Goal: Navigation & Orientation: Find specific page/section

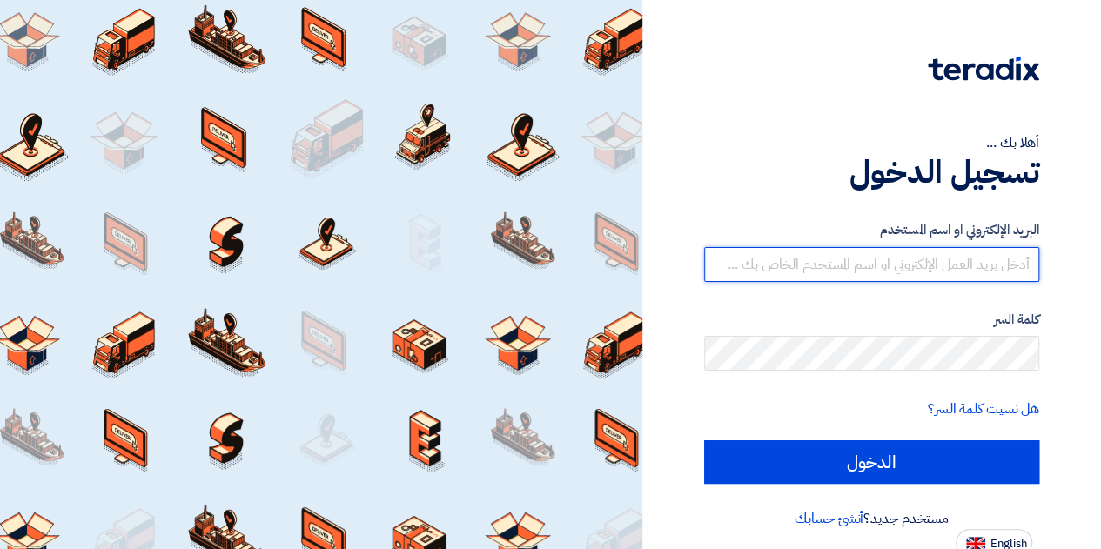
click at [808, 271] on input "text" at bounding box center [871, 264] width 335 height 35
type input "[PERSON_NAME][EMAIL_ADDRESS][DOMAIN_NAME]"
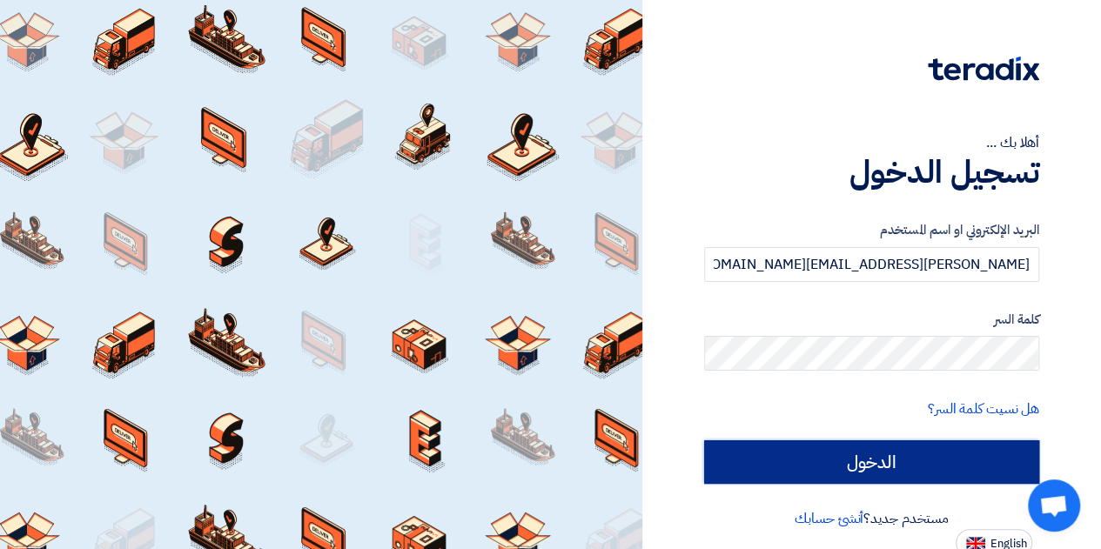
click at [828, 469] on input "الدخول" at bounding box center [871, 463] width 335 height 44
type input "Sign in"
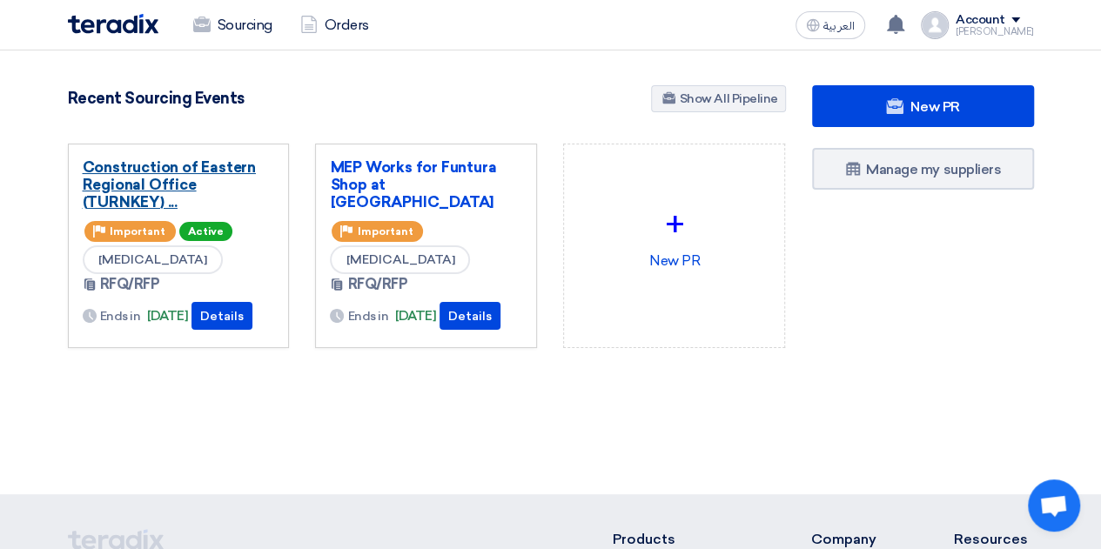
click at [162, 165] on link "Construction of Eastern Regional Office (TURNKEY) ..." at bounding box center [179, 184] width 192 height 52
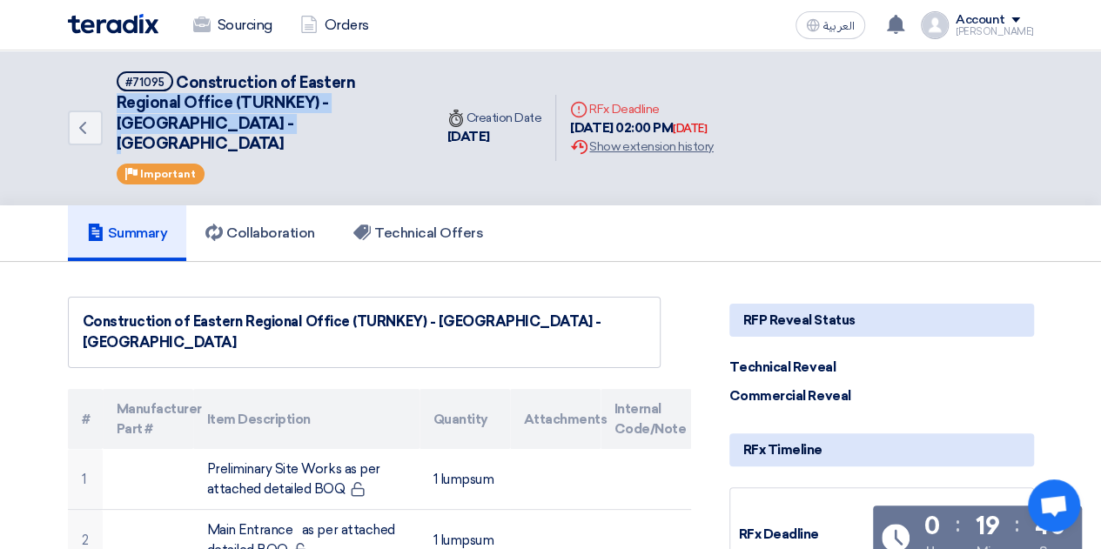
drag, startPoint x: 240, startPoint y: 126, endPoint x: 115, endPoint y: 105, distance: 127.1
click at [115, 105] on div "Back #71095 Construction of Eastern Regional Office (TURNKEY) - [GEOGRAPHIC_DAT…" at bounding box center [251, 127] width 366 height 155
copy span "Regional Office (TURNKEY) - [GEOGRAPHIC_DATA] - [GEOGRAPHIC_DATA]"
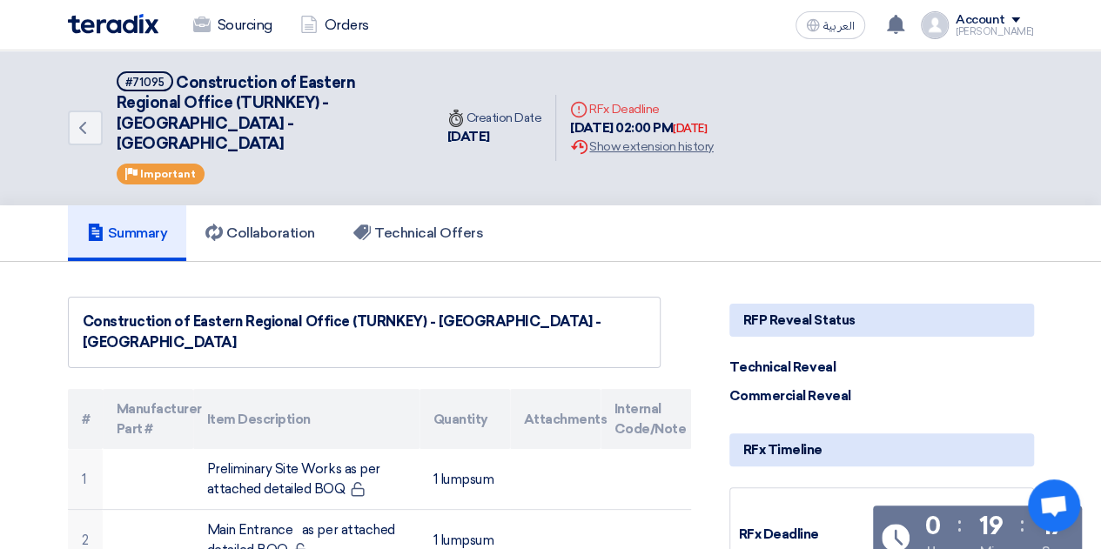
click at [373, 152] on div "#71095 Construction of Eastern Regional Office (TURNKEY) - [GEOGRAPHIC_DATA] - …" at bounding box center [265, 127] width 296 height 113
click at [459, 225] on h5 "Technical Offers" at bounding box center [418, 233] width 130 height 17
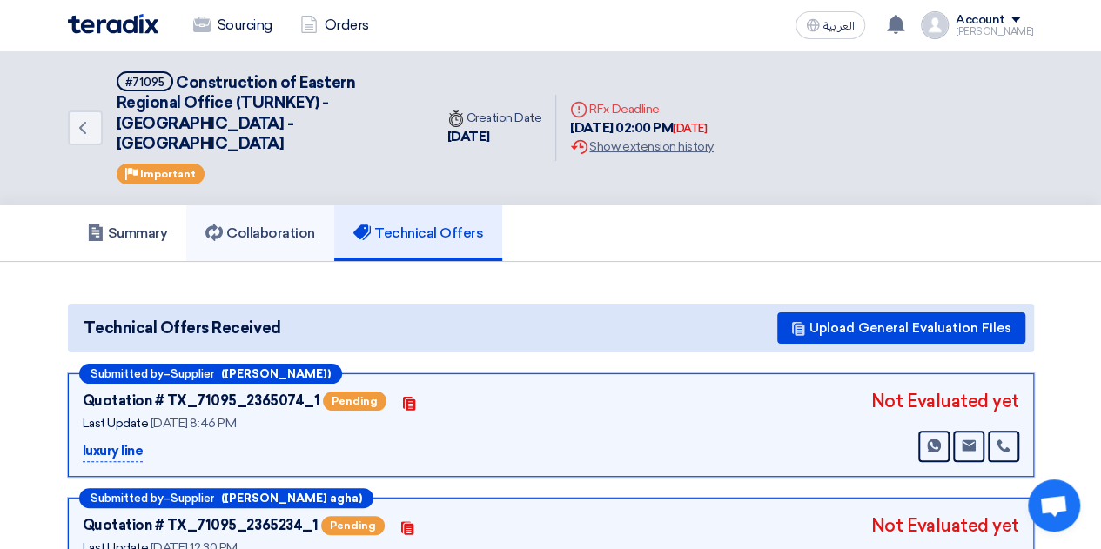
click at [233, 225] on h5 "Collaboration" at bounding box center [260, 233] width 110 height 17
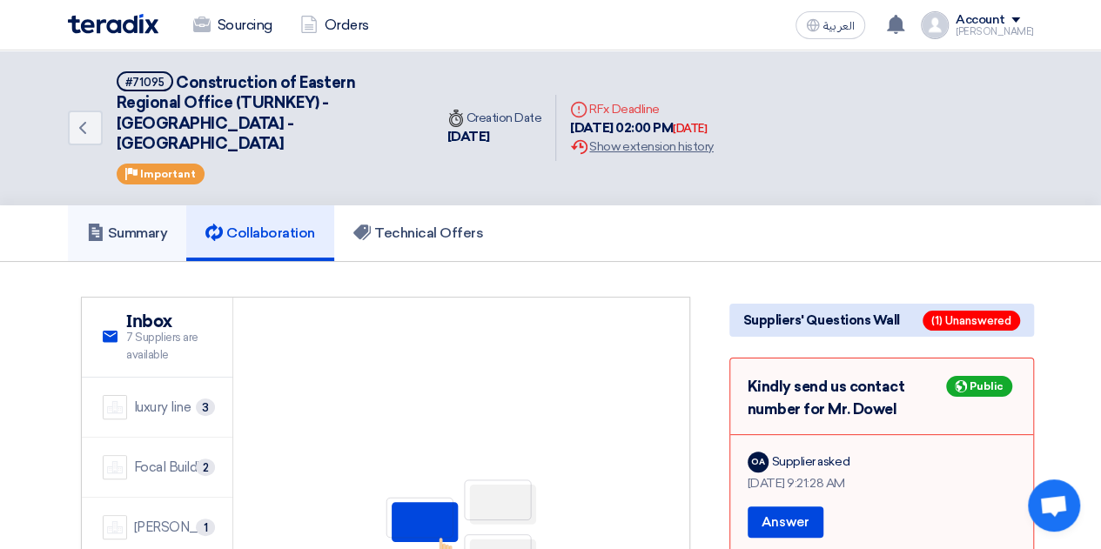
click at [146, 225] on h5 "Summary" at bounding box center [127, 233] width 81 height 17
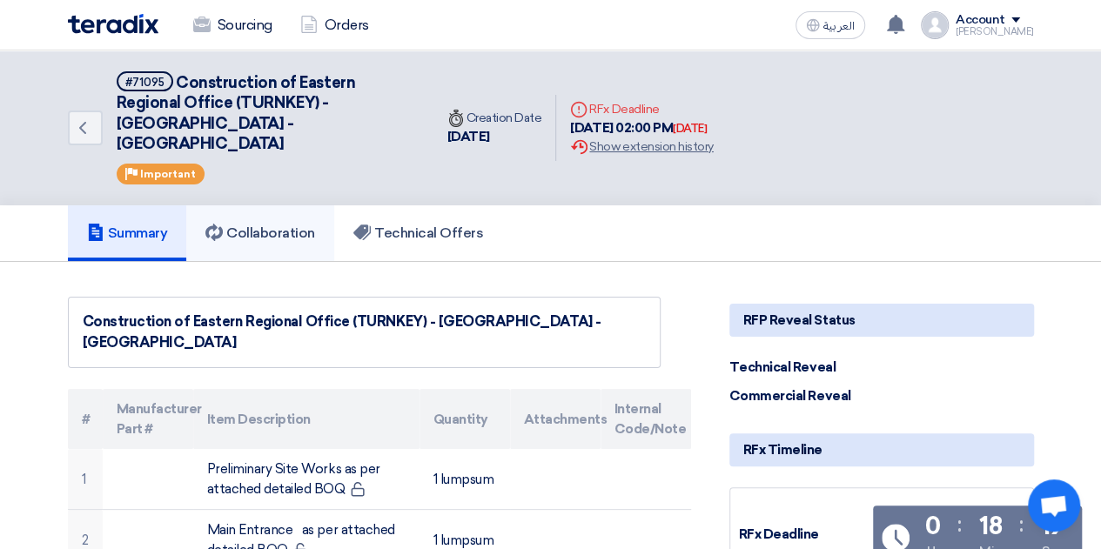
click at [259, 225] on h5 "Collaboration" at bounding box center [260, 233] width 110 height 17
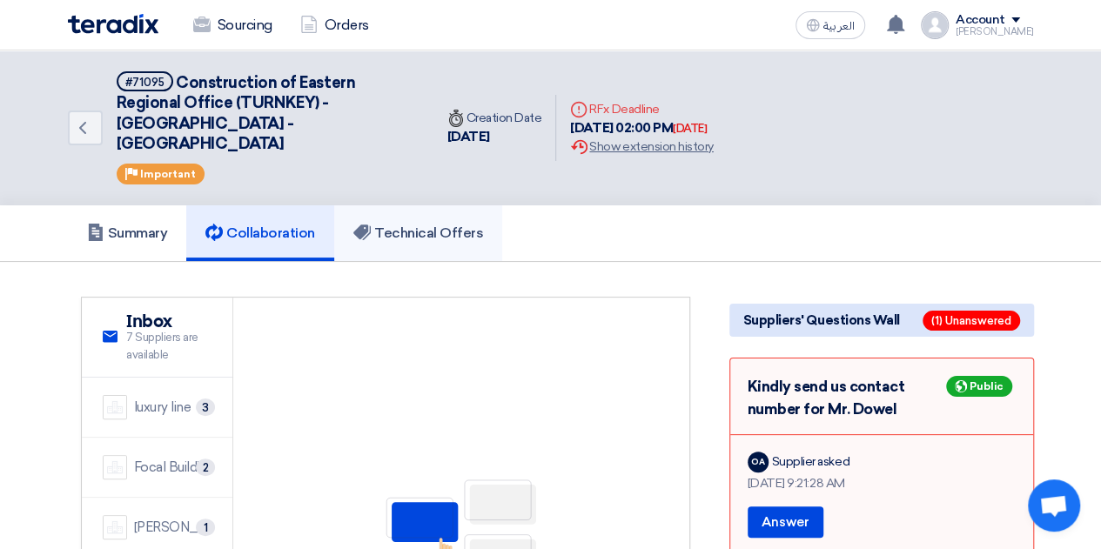
click at [387, 225] on h5 "Technical Offers" at bounding box center [418, 233] width 130 height 17
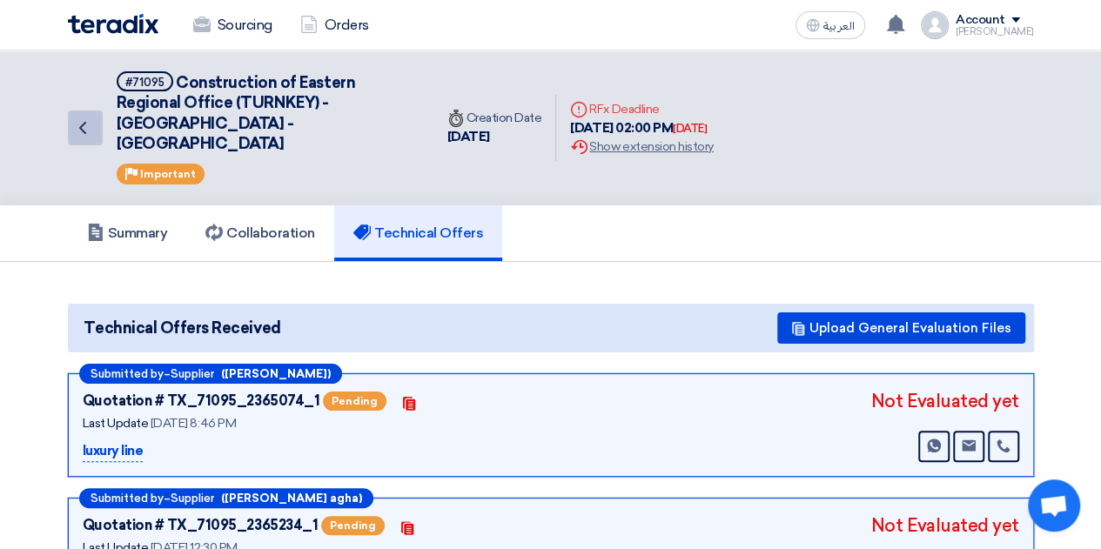
click at [83, 124] on icon "Back" at bounding box center [82, 128] width 21 height 21
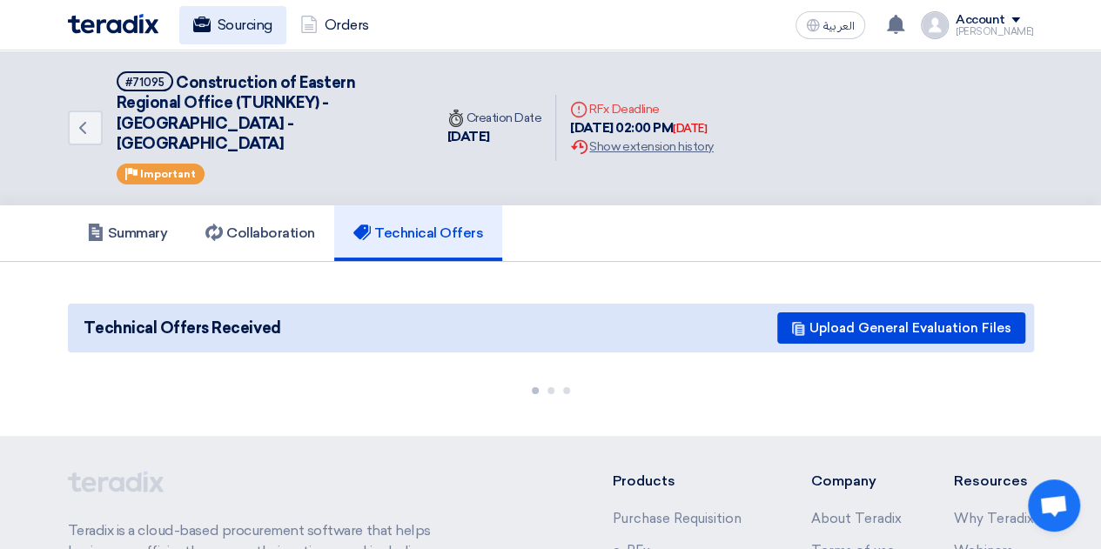
click at [249, 27] on link "Sourcing" at bounding box center [232, 25] width 107 height 38
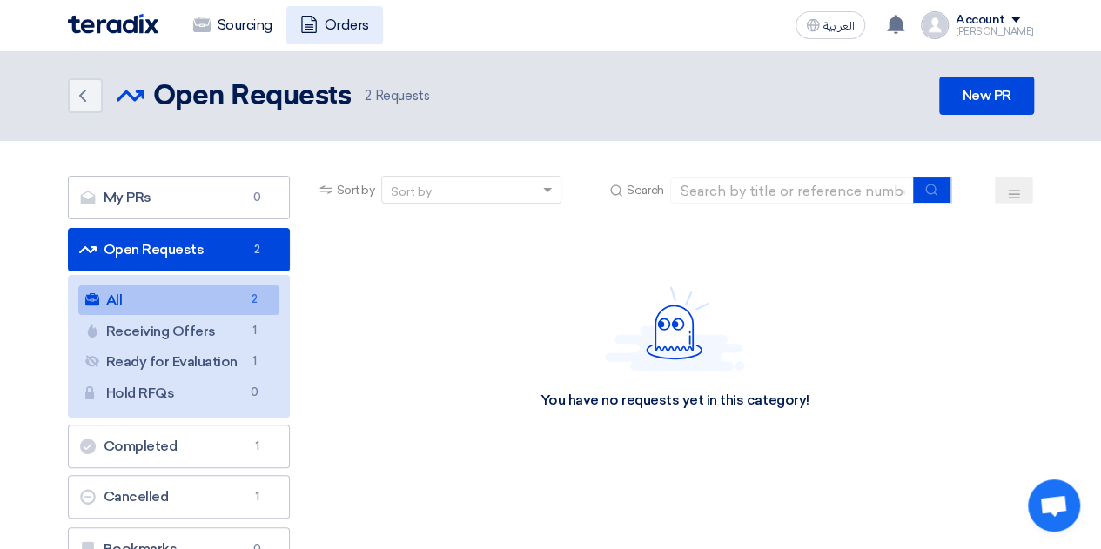
click at [335, 24] on link "Orders" at bounding box center [334, 25] width 97 height 38
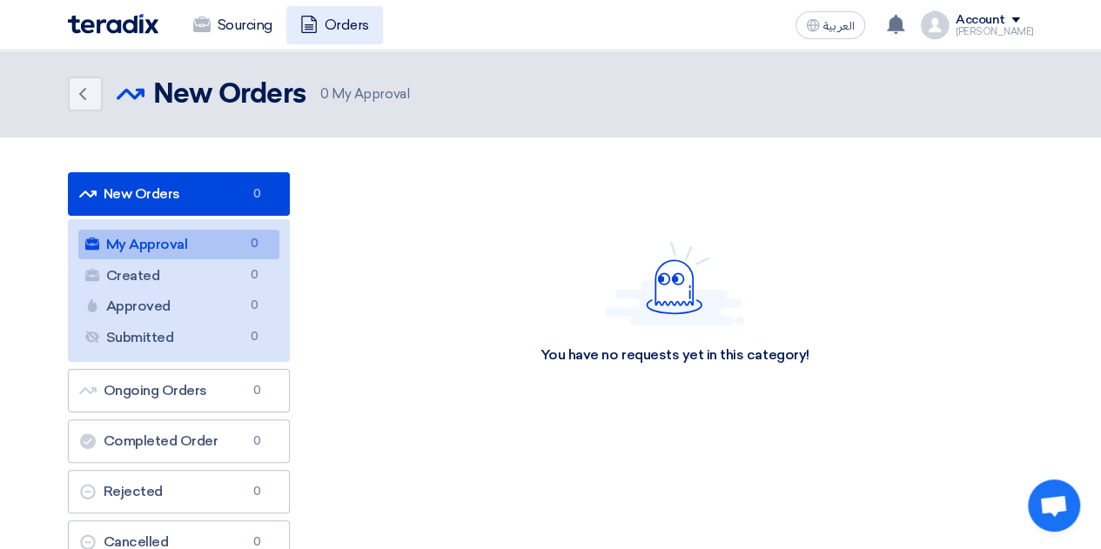
click at [335, 24] on link "Orders" at bounding box center [334, 25] width 97 height 38
click at [77, 98] on icon "Back" at bounding box center [82, 94] width 21 height 21
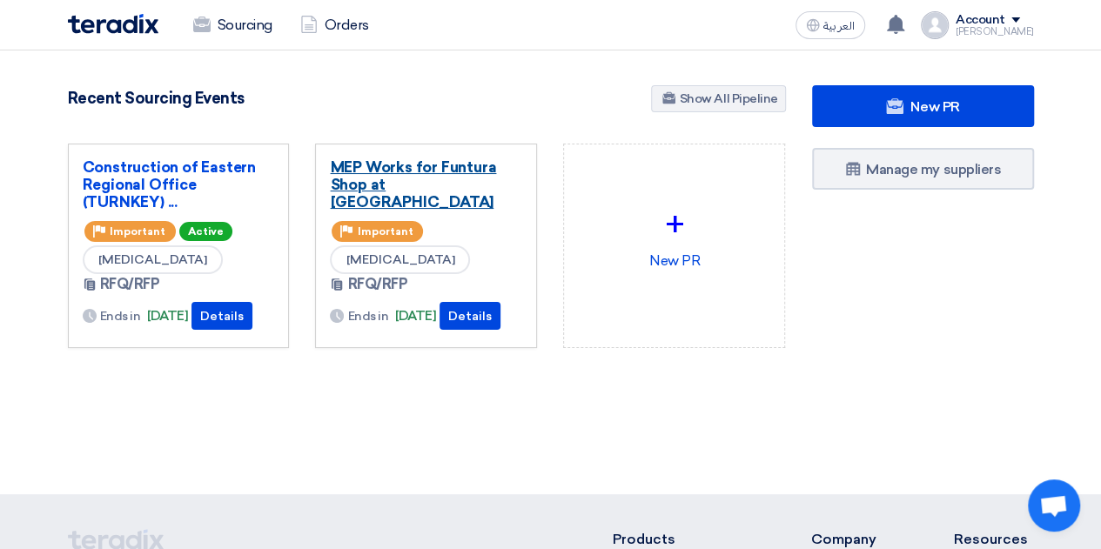
click at [419, 184] on link "MEP Works for Funtura Shop at [GEOGRAPHIC_DATA]" at bounding box center [426, 184] width 192 height 52
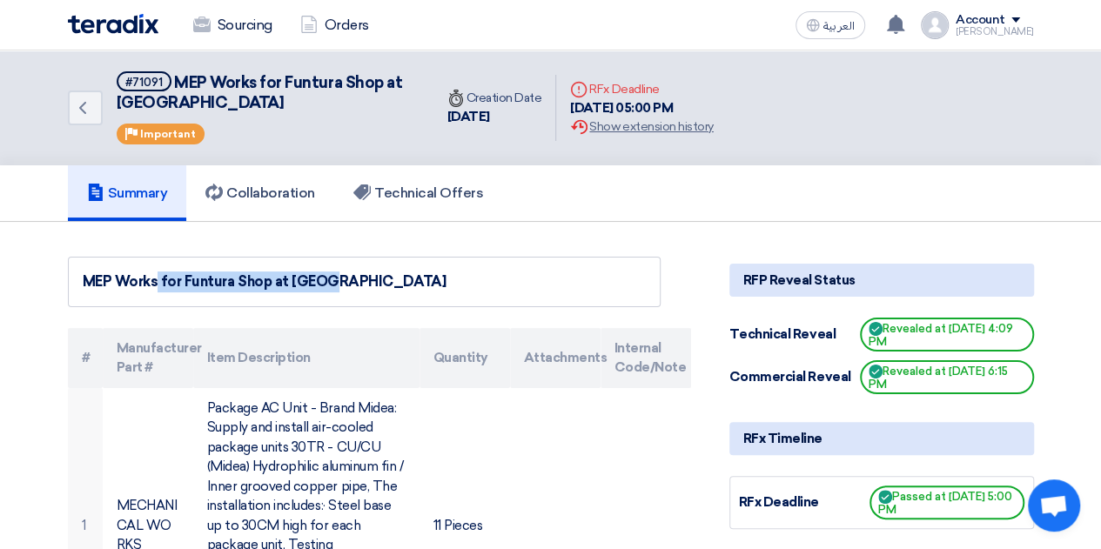
drag, startPoint x: 107, startPoint y: 276, endPoint x: 266, endPoint y: 278, distance: 158.5
click at [266, 278] on div "MEP Works for Funtura Shop at [GEOGRAPHIC_DATA]" at bounding box center [364, 282] width 563 height 21
copy div "MEP Works for Funtura Shop"
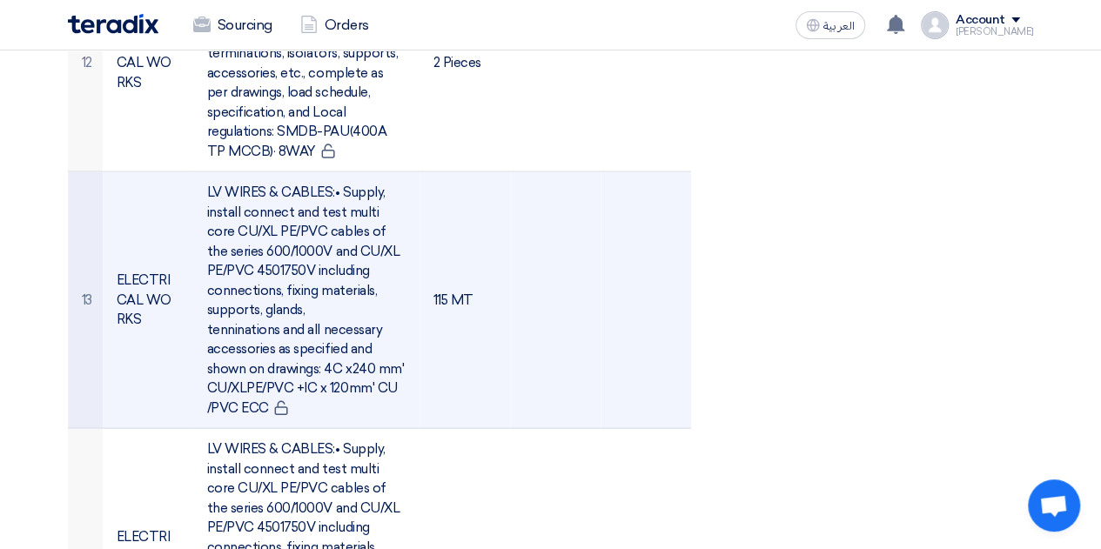
scroll to position [2090, 0]
